Goal: Task Accomplishment & Management: Manage account settings

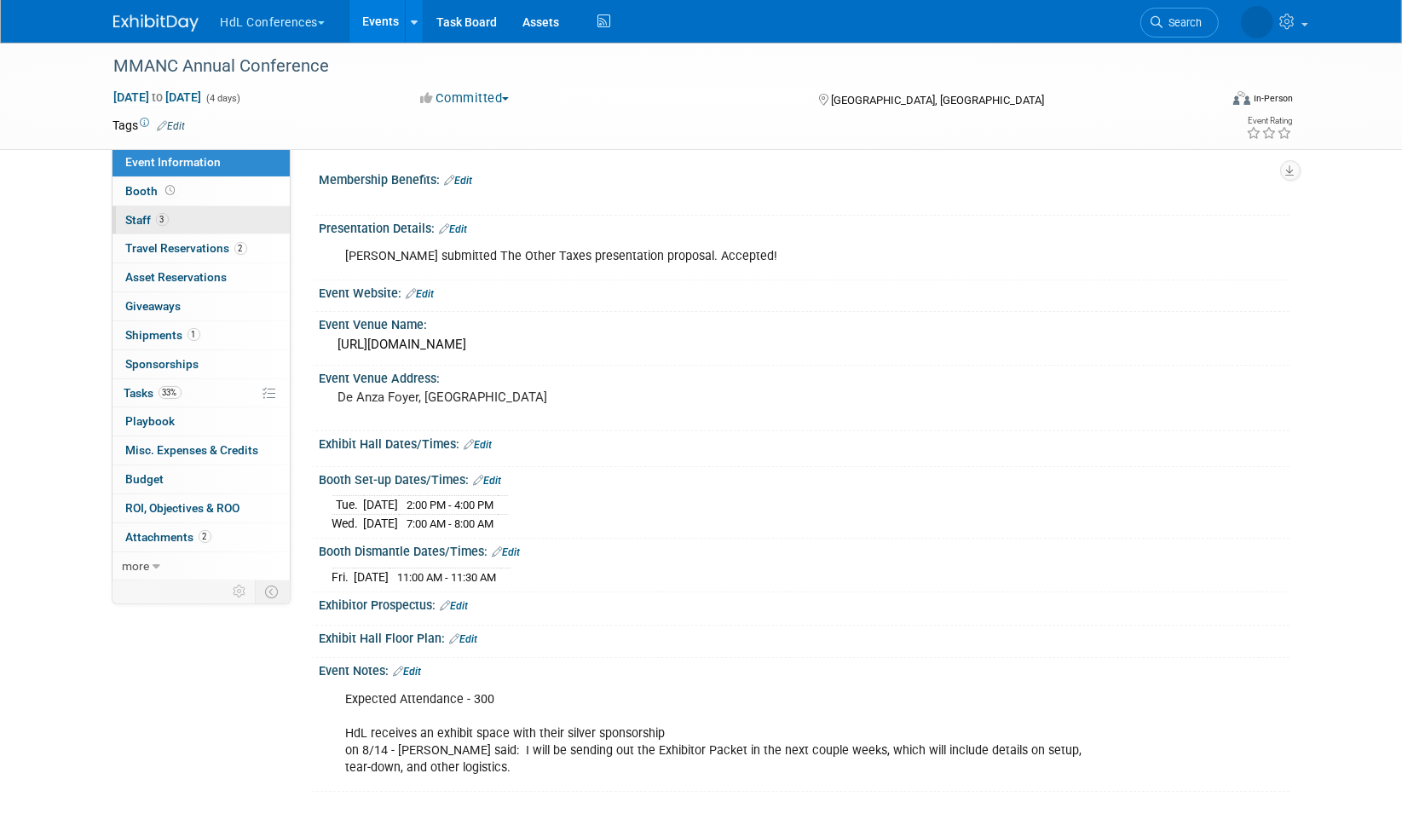
click at [150, 214] on span "Staff 3" at bounding box center [147, 220] width 43 height 14
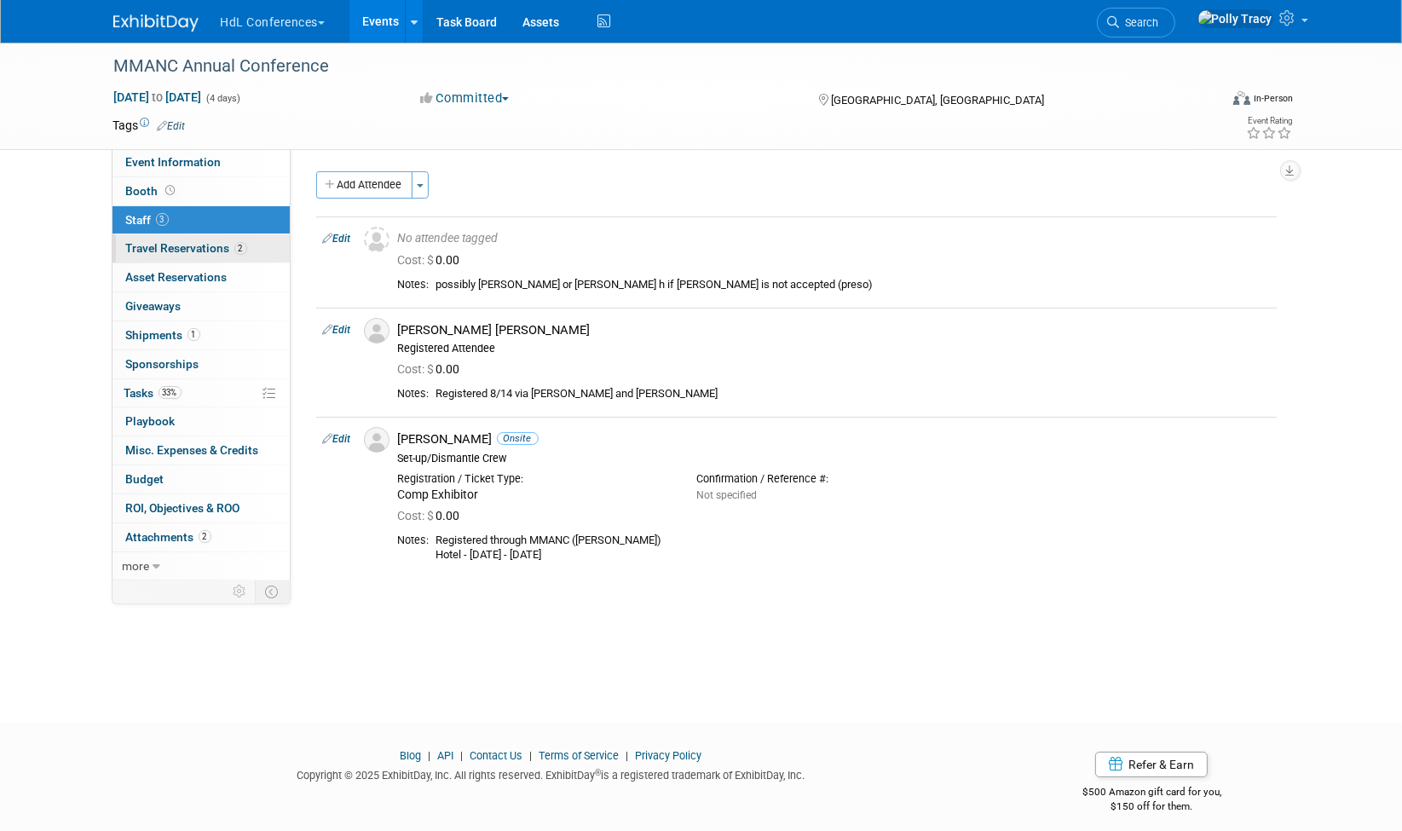
click at [177, 249] on span "Travel Reservations 2" at bounding box center [186, 248] width 121 height 14
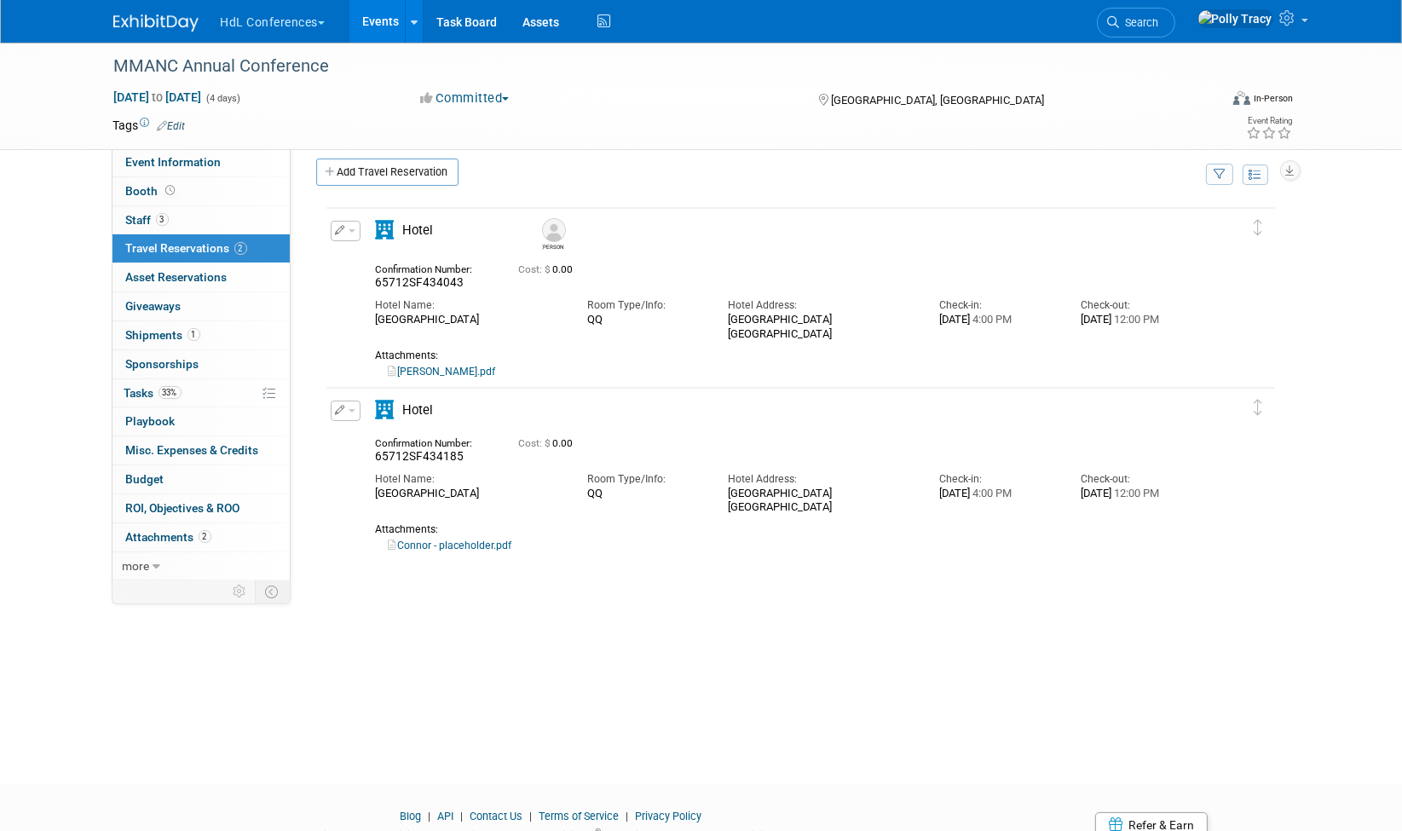
scroll to position [26, 0]
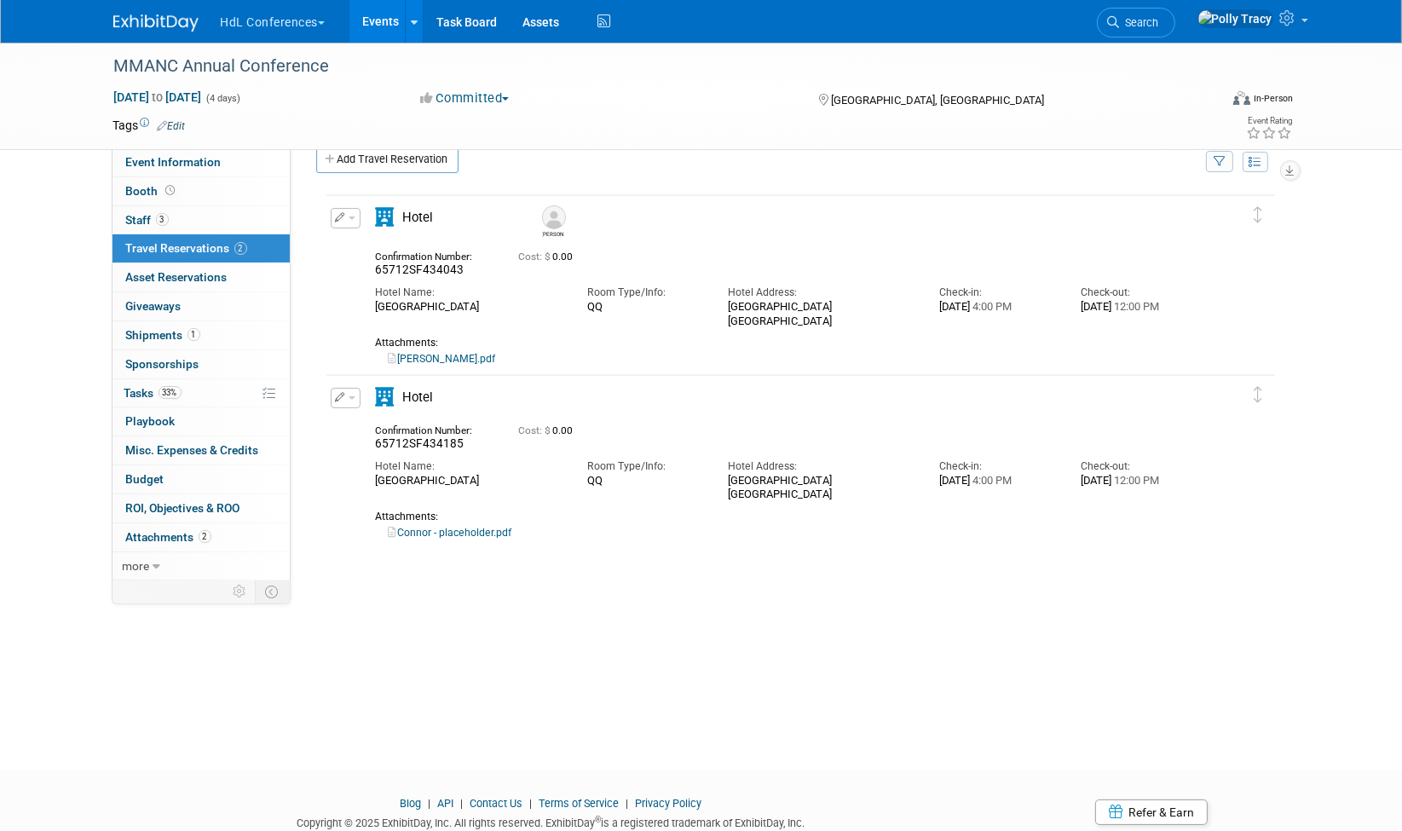
click at [356, 215] on button "button" at bounding box center [346, 218] width 30 height 20
click at [367, 244] on button "Edit Reservation" at bounding box center [404, 247] width 144 height 25
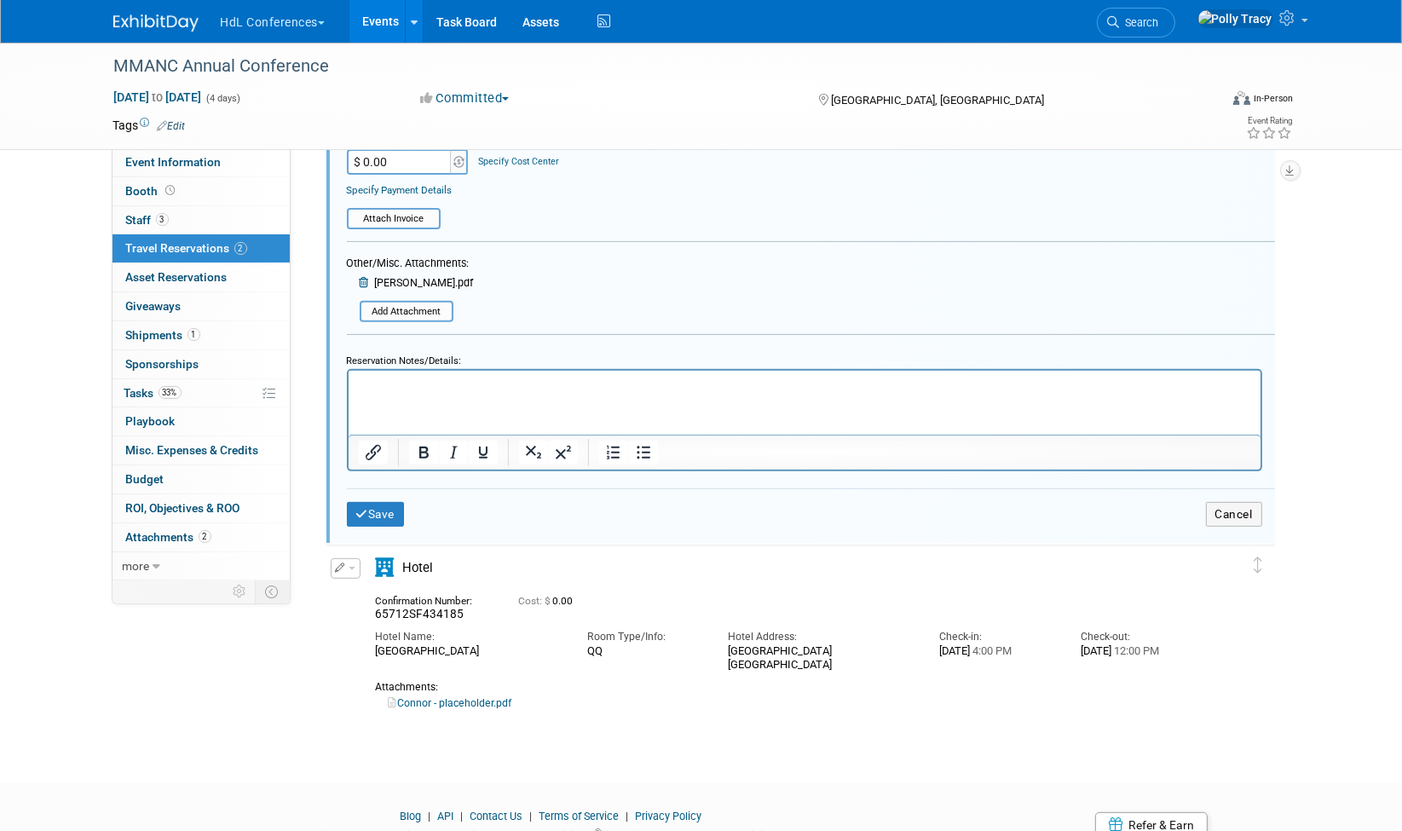
scroll to position [705, 0]
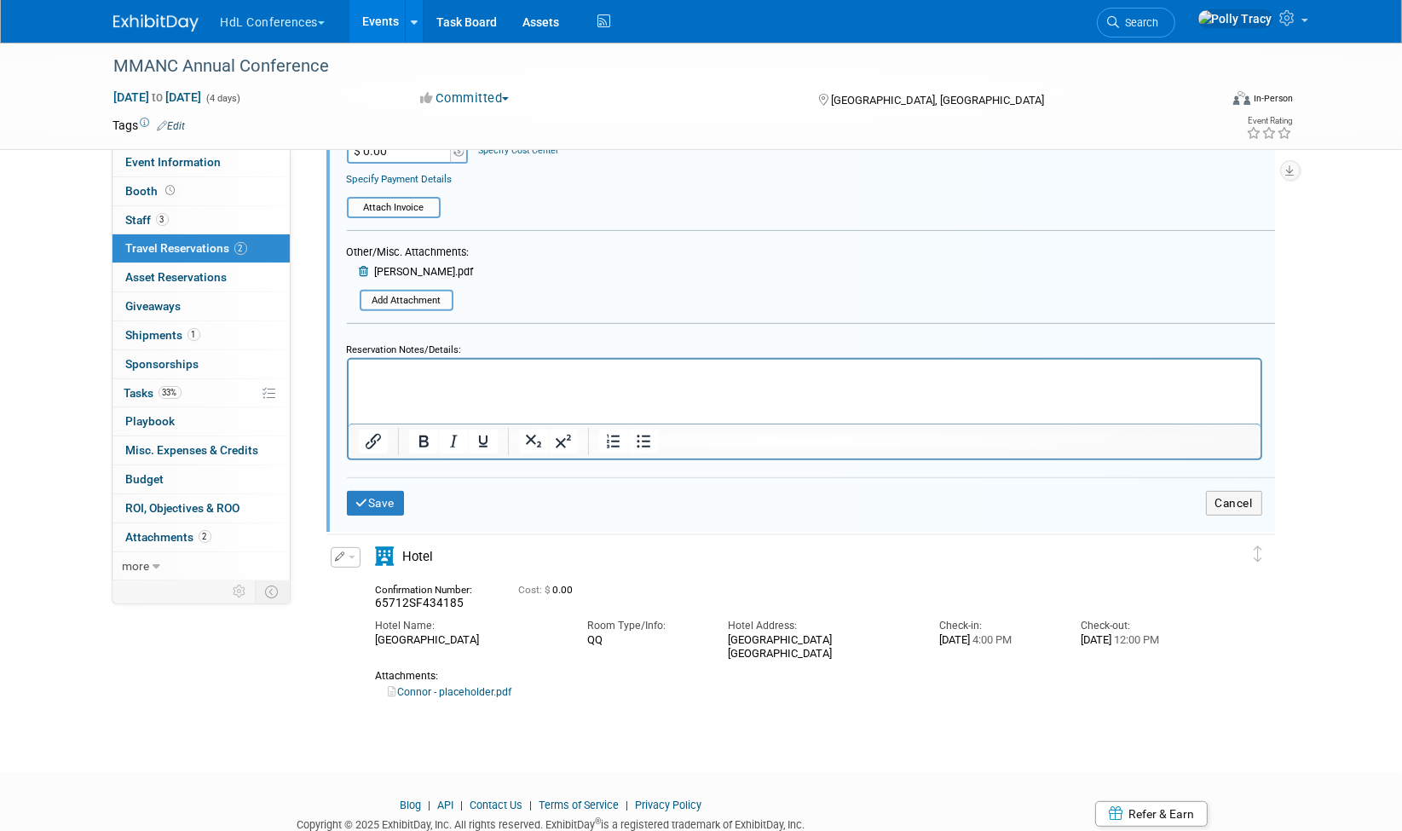
click at [389, 382] on html at bounding box center [804, 371] width 912 height 22
drag, startPoint x: 379, startPoint y: 489, endPoint x: 867, endPoint y: 518, distance: 488.6
click at [867, 518] on div "Save Cancel" at bounding box center [811, 498] width 928 height 77
click at [386, 494] on button "Save" at bounding box center [376, 503] width 58 height 25
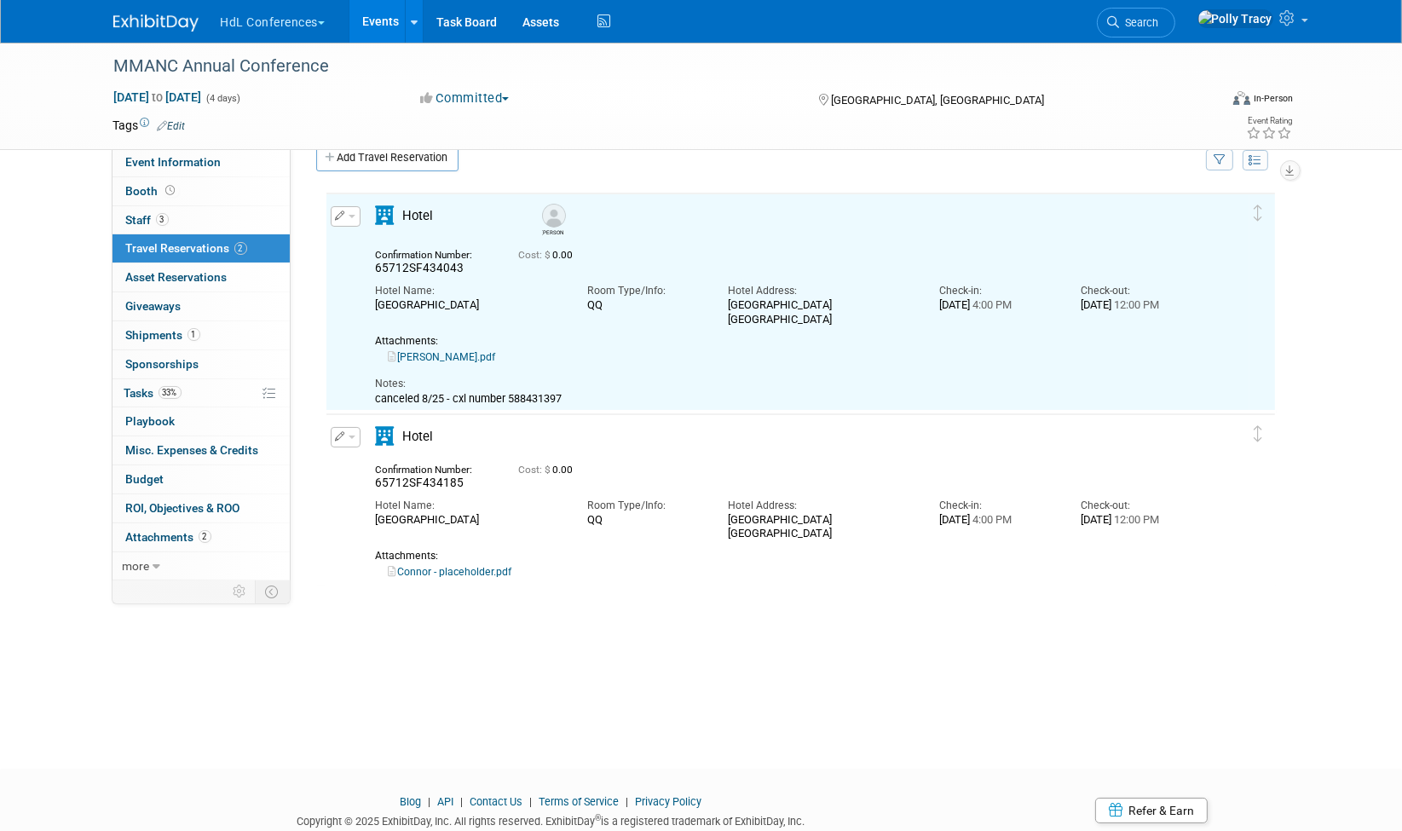
scroll to position [26, 0]
